Goal: Information Seeking & Learning: Learn about a topic

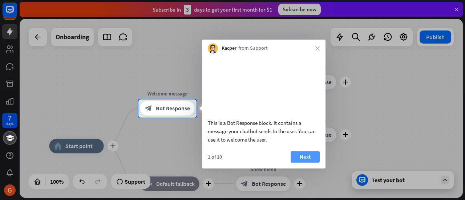
click at [303, 163] on button "Next" at bounding box center [304, 157] width 29 height 12
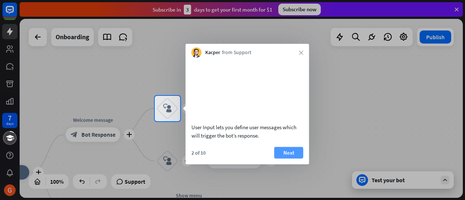
click at [292, 158] on button "Next" at bounding box center [288, 153] width 29 height 12
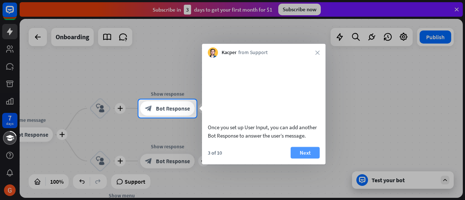
click at [309, 158] on button "Next" at bounding box center [304, 153] width 29 height 12
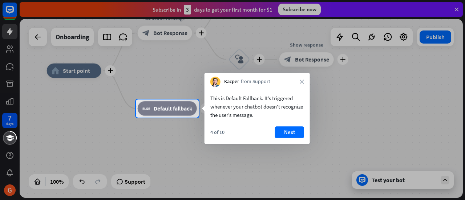
click at [285, 130] on button "Next" at bounding box center [289, 132] width 29 height 12
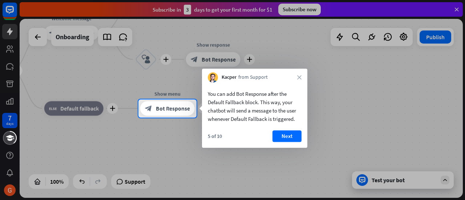
click at [287, 137] on button "Next" at bounding box center [286, 136] width 29 height 12
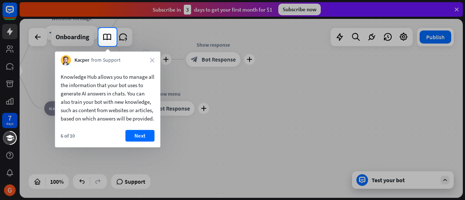
click at [145, 142] on button "Next" at bounding box center [139, 136] width 29 height 12
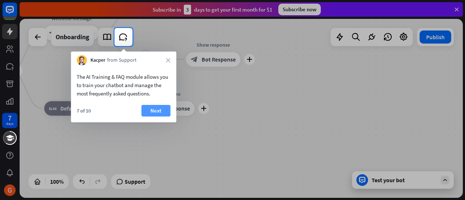
click at [155, 109] on button "Next" at bounding box center [155, 111] width 29 height 12
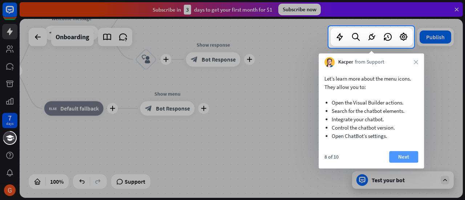
click at [410, 157] on button "Next" at bounding box center [403, 157] width 29 height 12
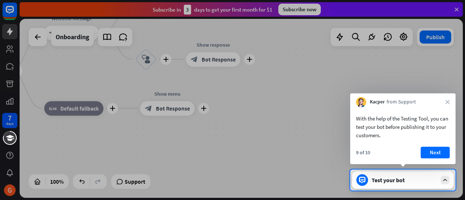
click at [399, 186] on div "Test your bot" at bounding box center [403, 179] width 102 height 17
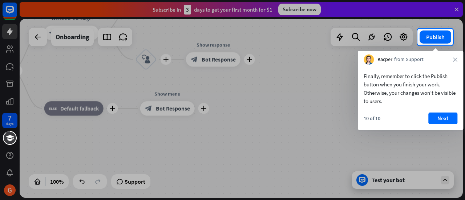
click at [393, 181] on div at bounding box center [232, 122] width 465 height 155
click at [456, 57] on icon "close" at bounding box center [455, 59] width 4 height 4
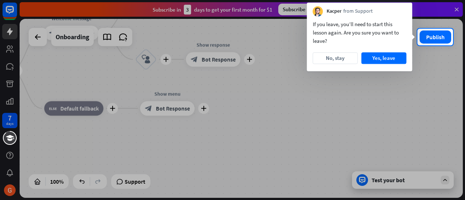
click at [12, 67] on div at bounding box center [232, 122] width 465 height 155
click at [7, 68] on div at bounding box center [232, 122] width 465 height 155
click at [384, 56] on button "Yes, leave" at bounding box center [383, 58] width 45 height 12
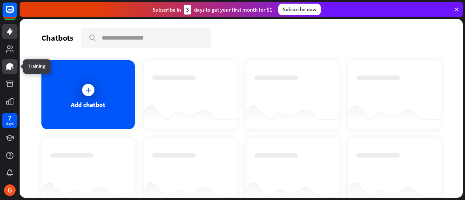
click at [14, 64] on icon at bounding box center [9, 66] width 9 height 9
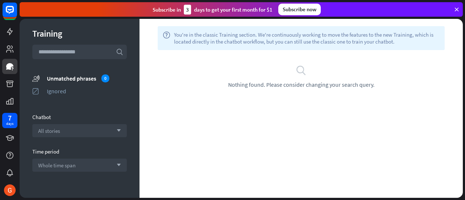
click at [238, 182] on div "help You're in the classic Training section. We're continuously working to move…" at bounding box center [300, 108] width 323 height 179
click at [13, 67] on icon at bounding box center [12, 68] width 2 height 2
click at [463, 6] on div "Subscribe [DATE] to get your first month for $1 Subscribe now" at bounding box center [242, 9] width 445 height 19
click at [457, 8] on icon at bounding box center [456, 9] width 7 height 7
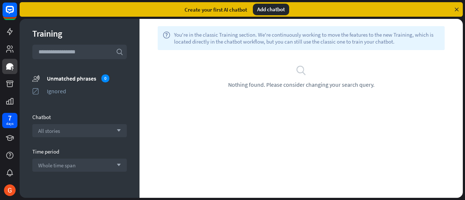
click at [454, 11] on icon at bounding box center [456, 9] width 7 height 7
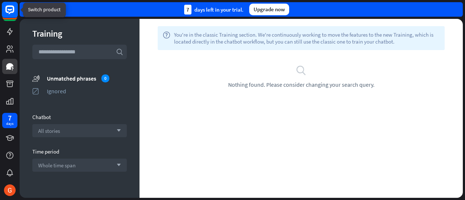
click at [7, 4] on rect at bounding box center [10, 10] width 16 height 16
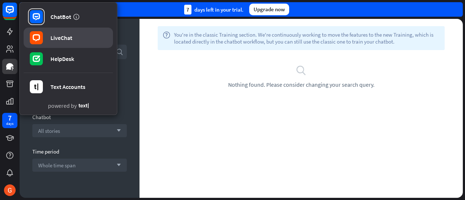
click at [39, 37] on icon at bounding box center [36, 37] width 7 height 7
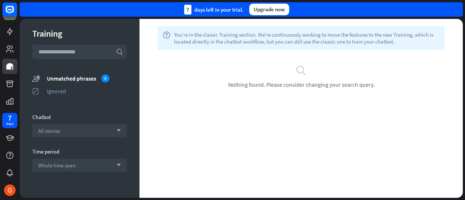
click at [298, 68] on icon "search" at bounding box center [301, 70] width 11 height 11
click at [308, 81] on span "Nothing found. Please consider changing your search query." at bounding box center [301, 84] width 146 height 7
click at [306, 80] on div "search Nothing found. Please consider changing your search query." at bounding box center [300, 77] width 301 height 24
click at [301, 72] on icon "search" at bounding box center [301, 70] width 11 height 11
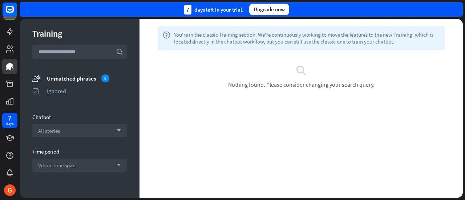
drag, startPoint x: 110, startPoint y: 52, endPoint x: 105, endPoint y: 52, distance: 4.4
click at [109, 52] on input "text" at bounding box center [79, 52] width 94 height 15
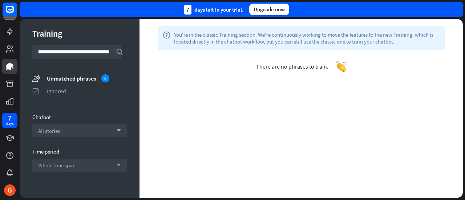
scroll to position [0, 24]
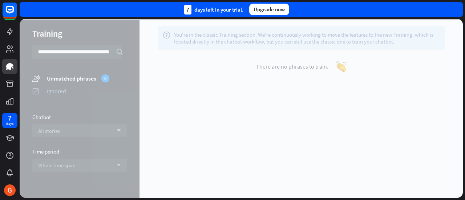
type input "**********"
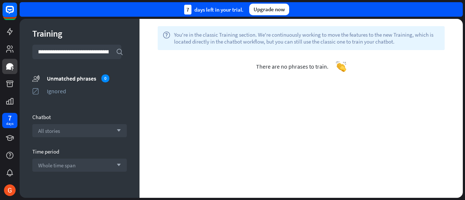
click at [116, 50] on icon "search" at bounding box center [119, 51] width 7 height 7
click at [116, 54] on icon "search" at bounding box center [119, 51] width 7 height 7
click at [116, 50] on icon "search" at bounding box center [119, 51] width 7 height 7
click at [7, 15] on rect at bounding box center [10, 10] width 16 height 16
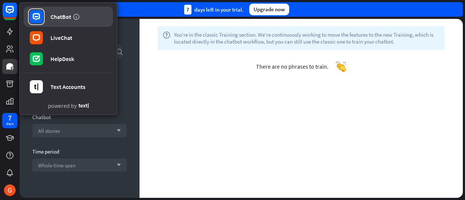
click at [57, 17] on div "ChatBot" at bounding box center [60, 16] width 21 height 7
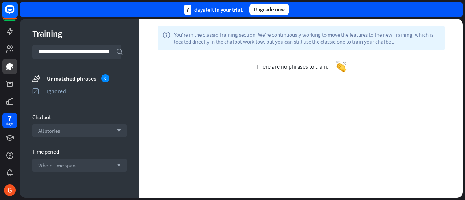
click at [16, 4] on rect at bounding box center [10, 10] width 16 height 16
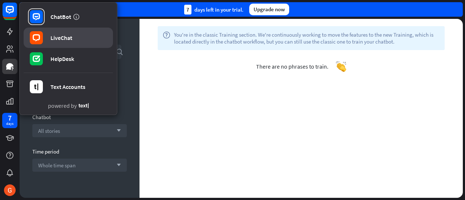
click at [52, 40] on div "LiveChat" at bounding box center [61, 37] width 22 height 7
